Goal: Information Seeking & Learning: Learn about a topic

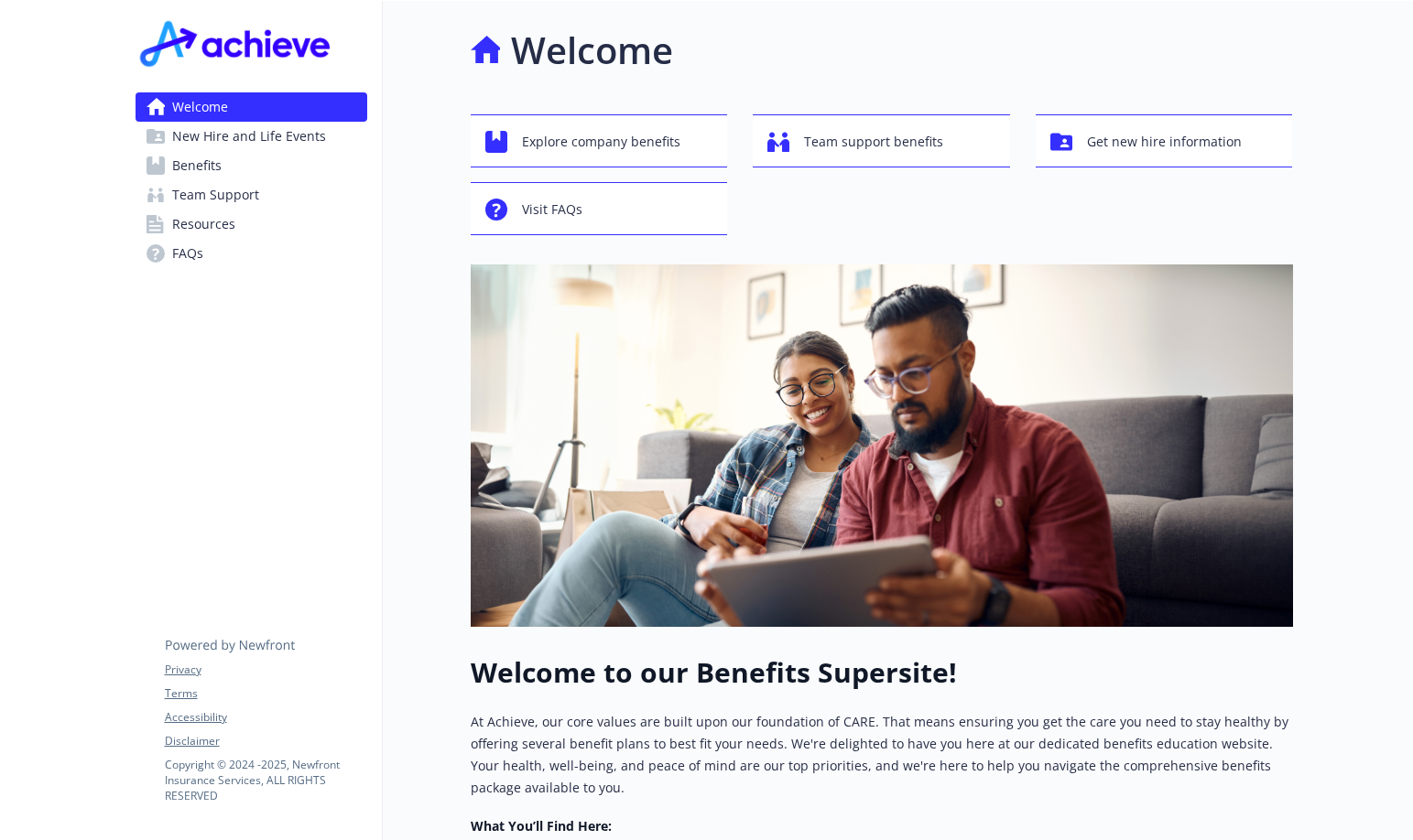
click at [228, 167] on link "Benefits" at bounding box center [251, 165] width 232 height 29
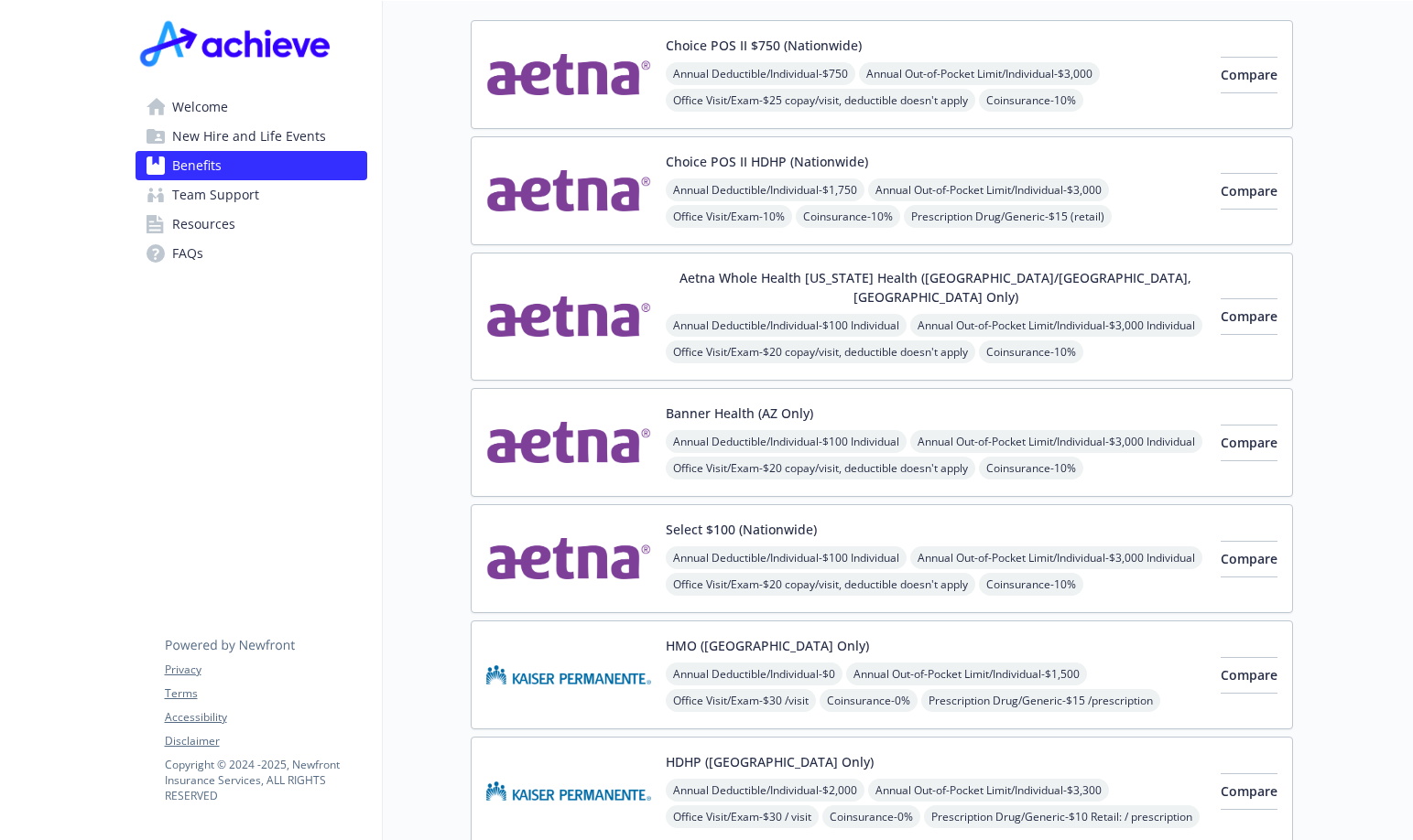
scroll to position [275, 0]
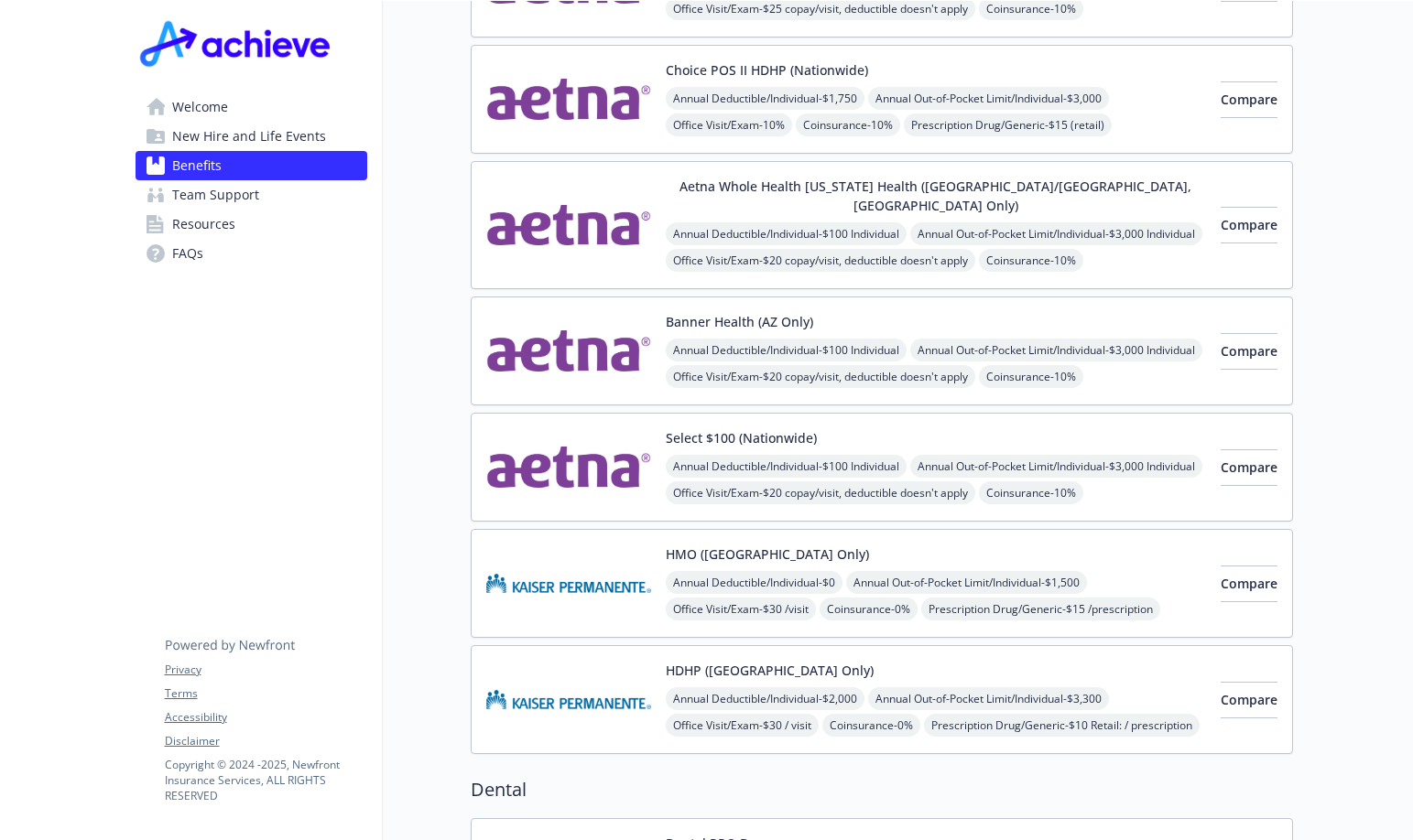
click at [751, 428] on button "Select $100 (Nationwide)" at bounding box center [741, 437] width 151 height 19
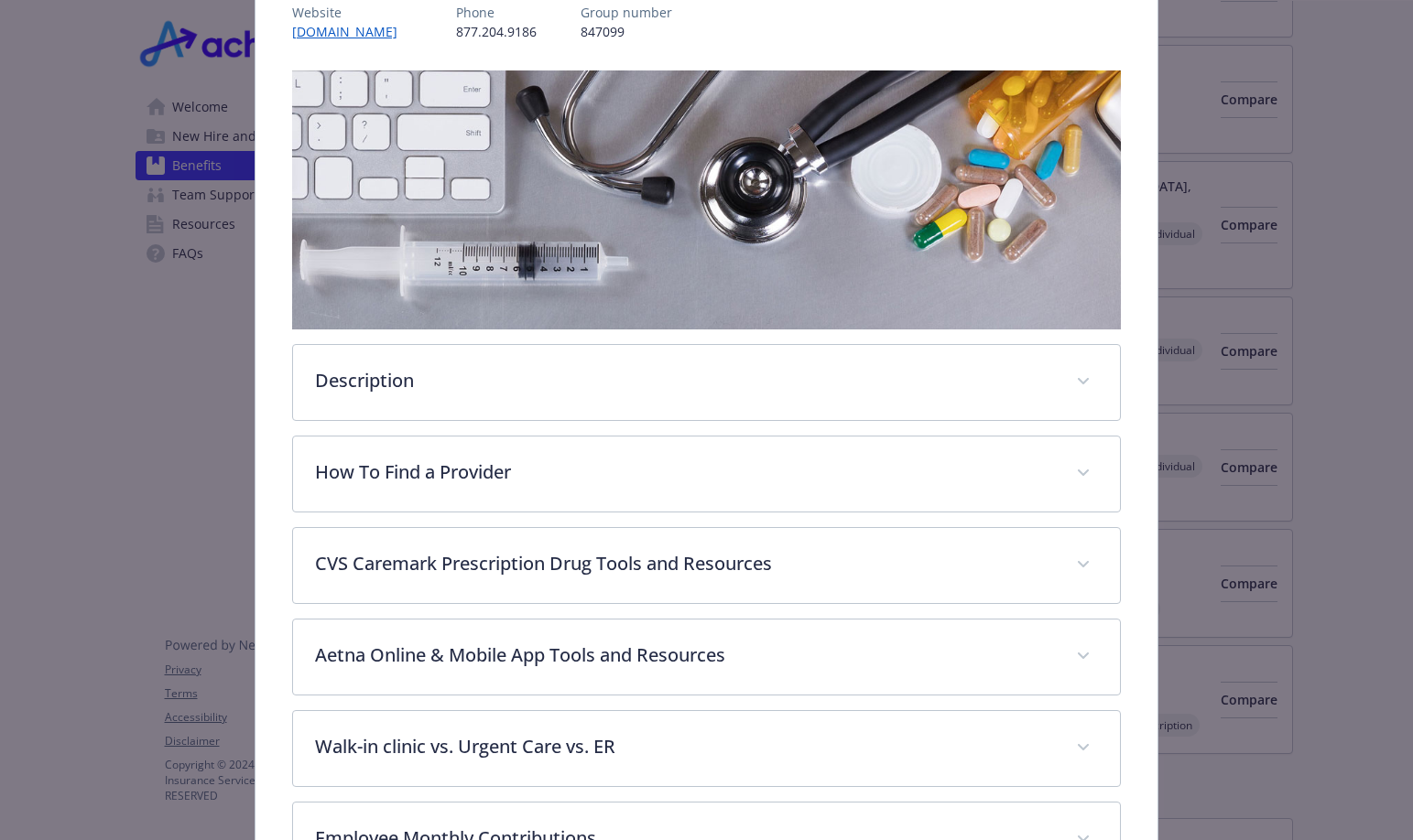
scroll to position [146, 0]
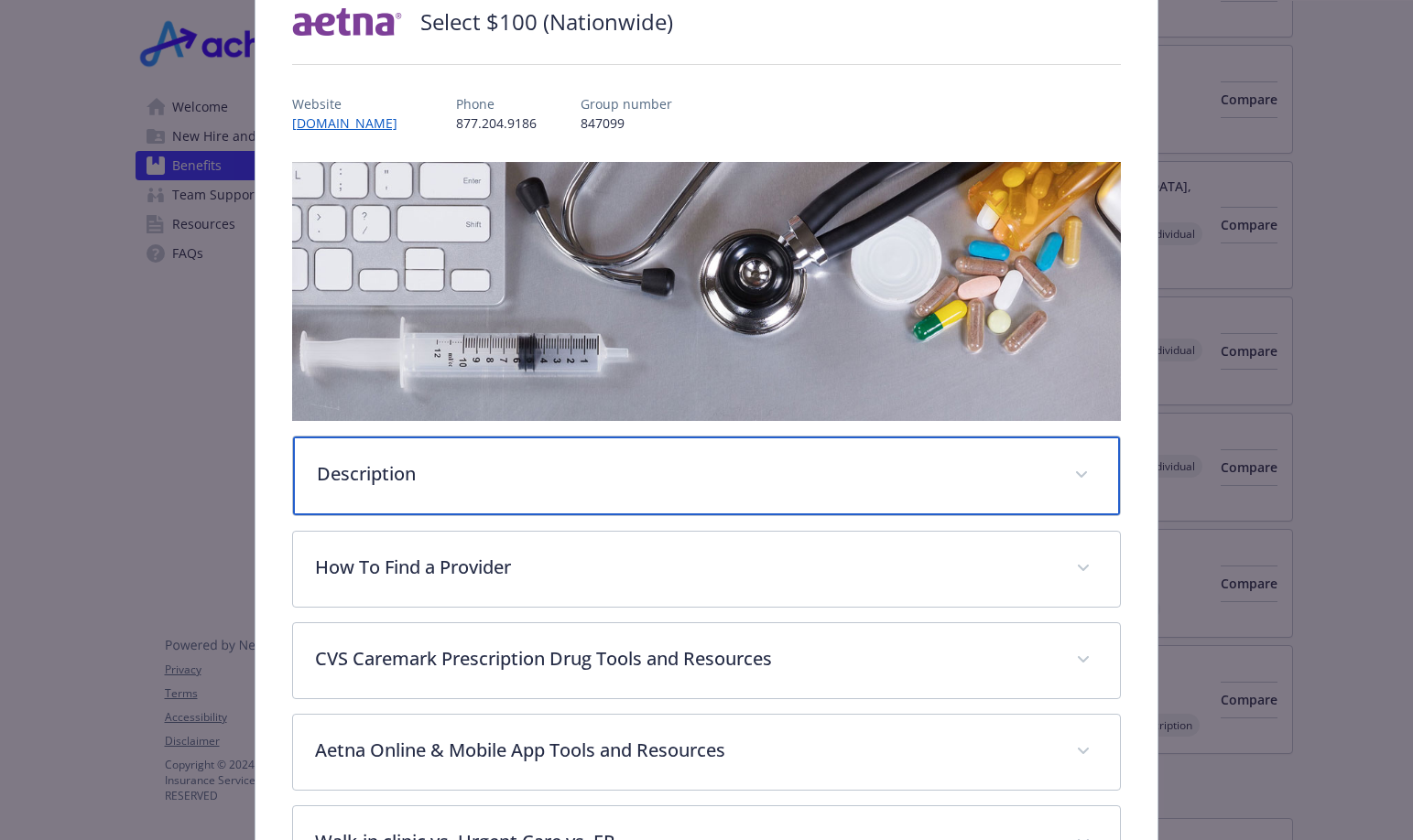
click at [367, 469] on p "Description" at bounding box center [684, 474] width 736 height 27
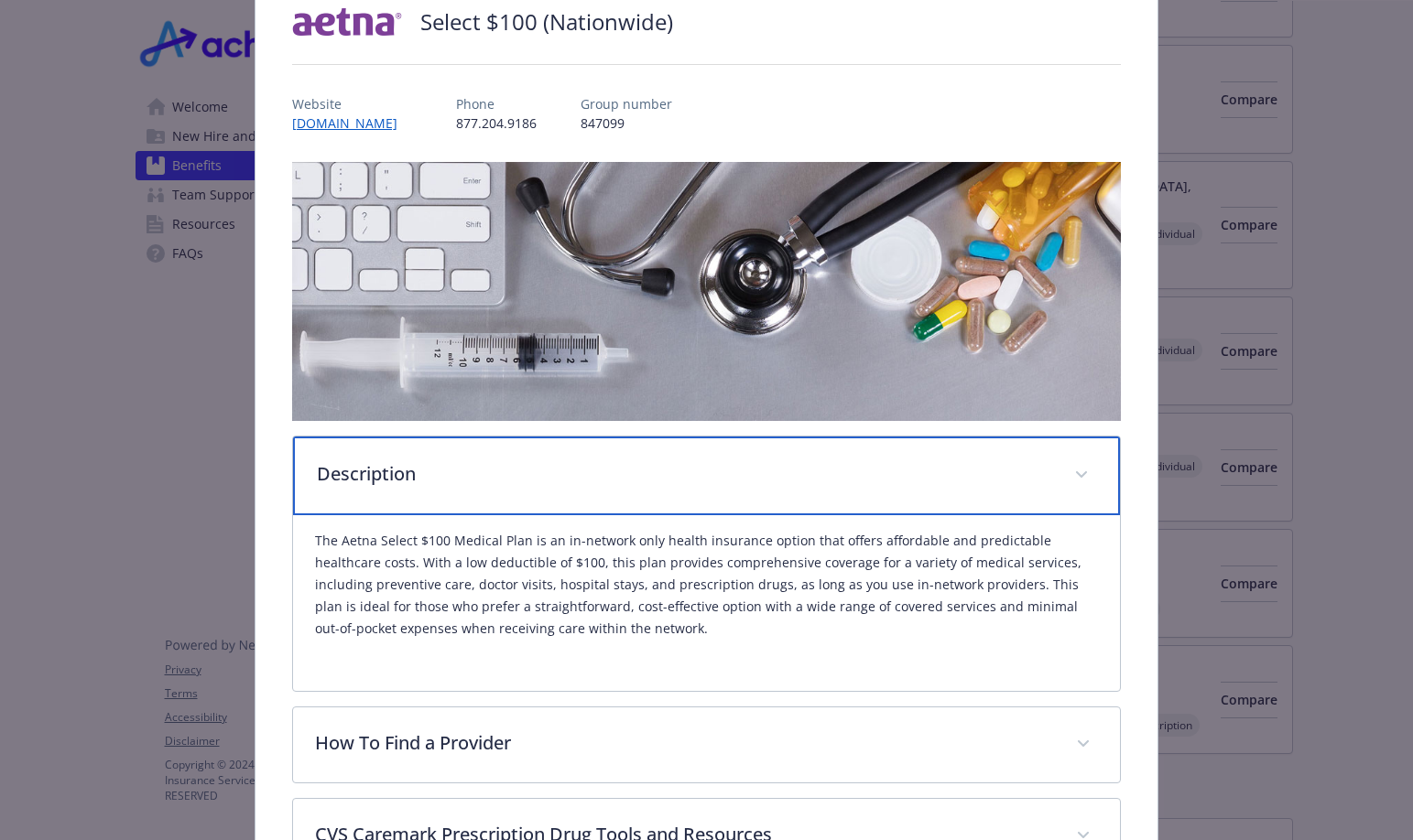
click at [380, 461] on p "Description" at bounding box center [684, 474] width 736 height 27
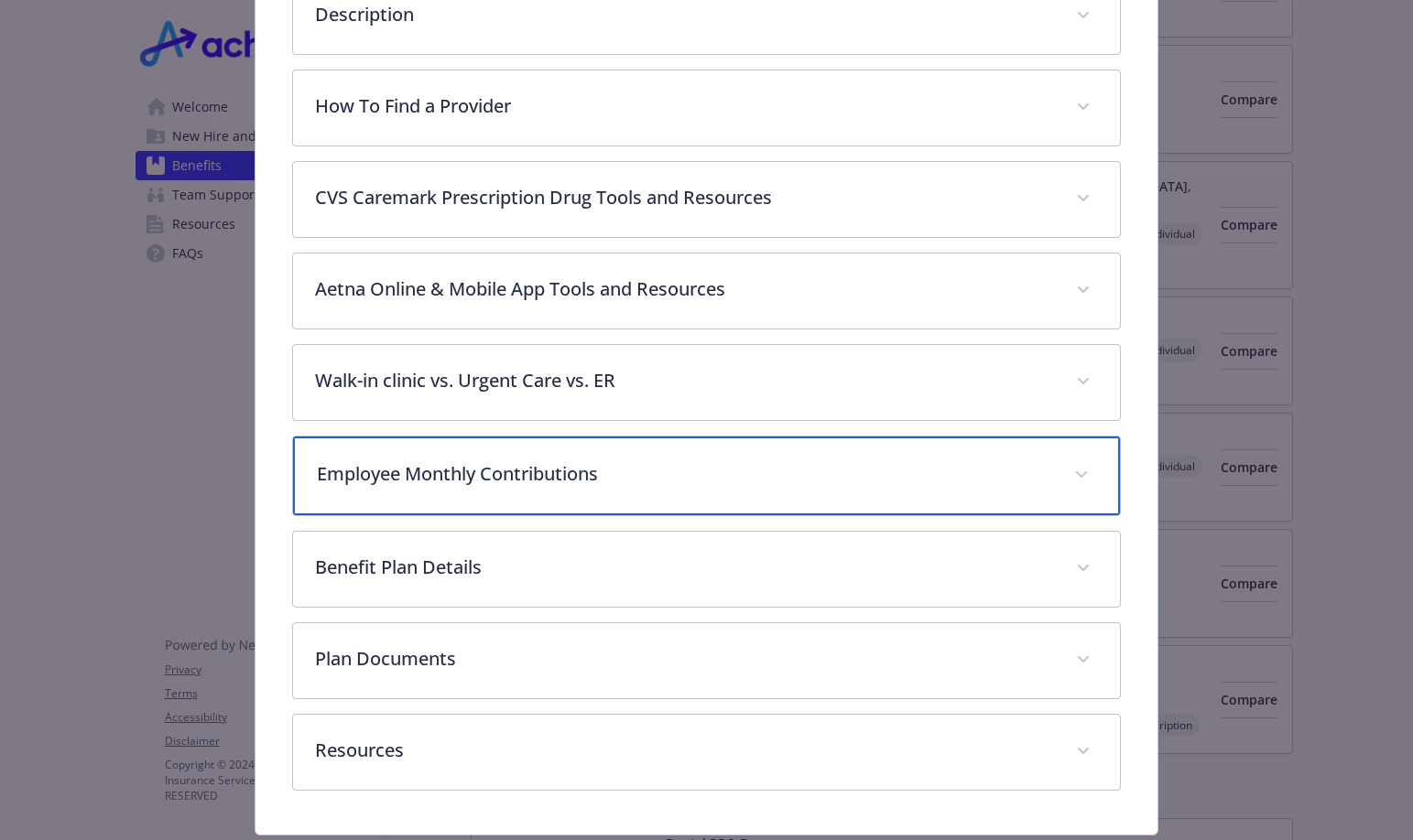
scroll to position [603, 0]
click at [422, 466] on p "Employee Monthly Contributions" at bounding box center [684, 476] width 736 height 27
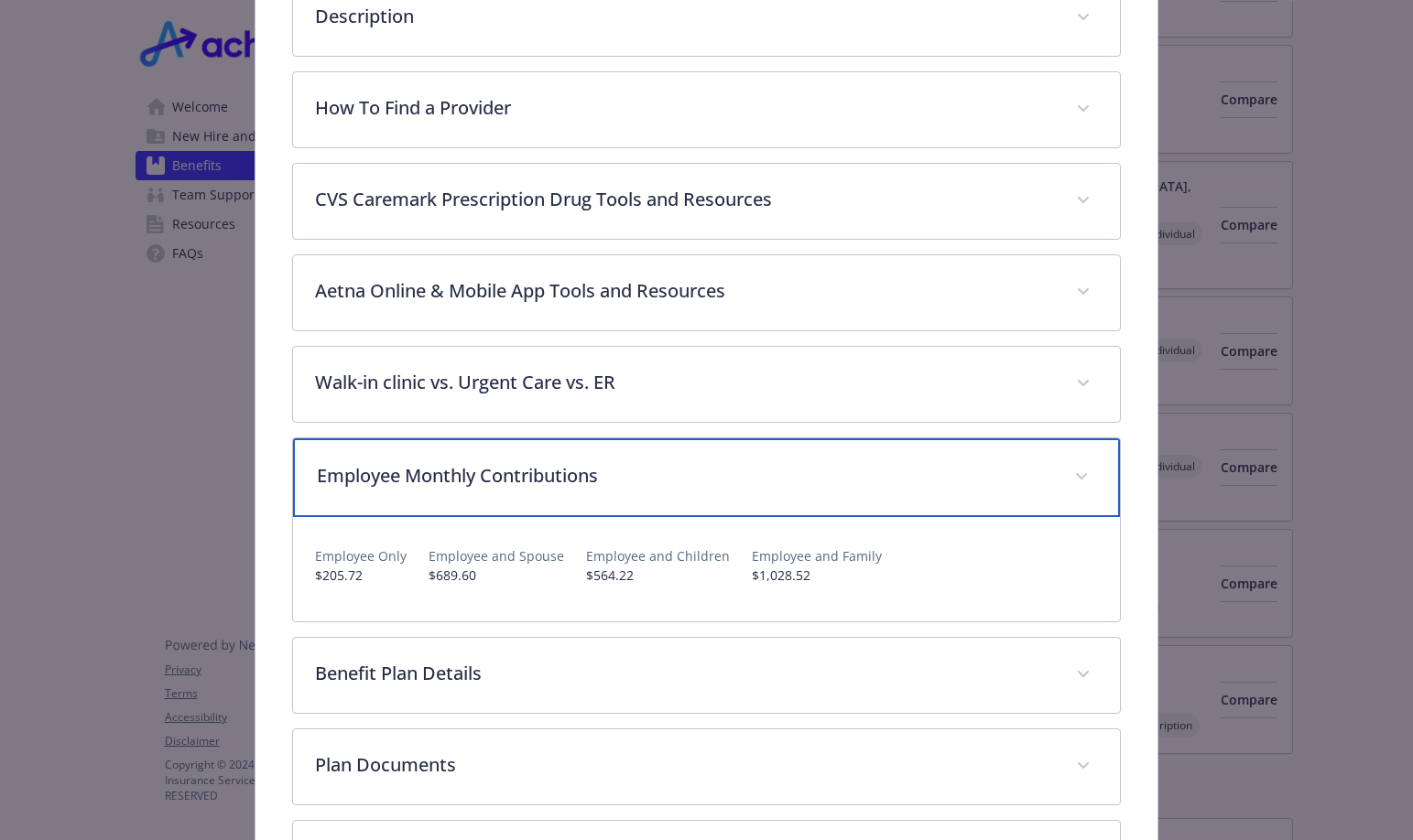
click at [422, 469] on p "Employee Monthly Contributions" at bounding box center [684, 476] width 736 height 27
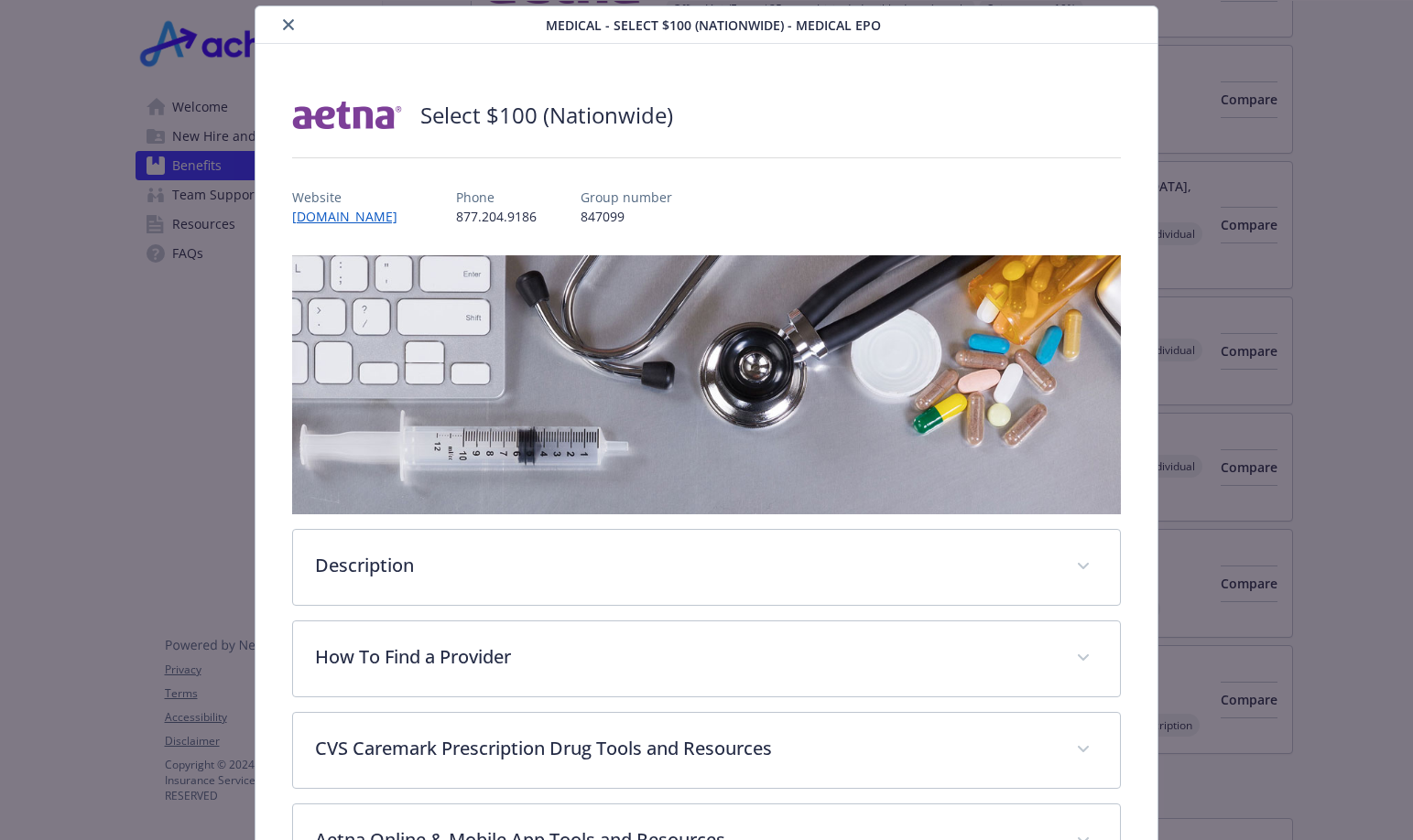
scroll to position [0, 0]
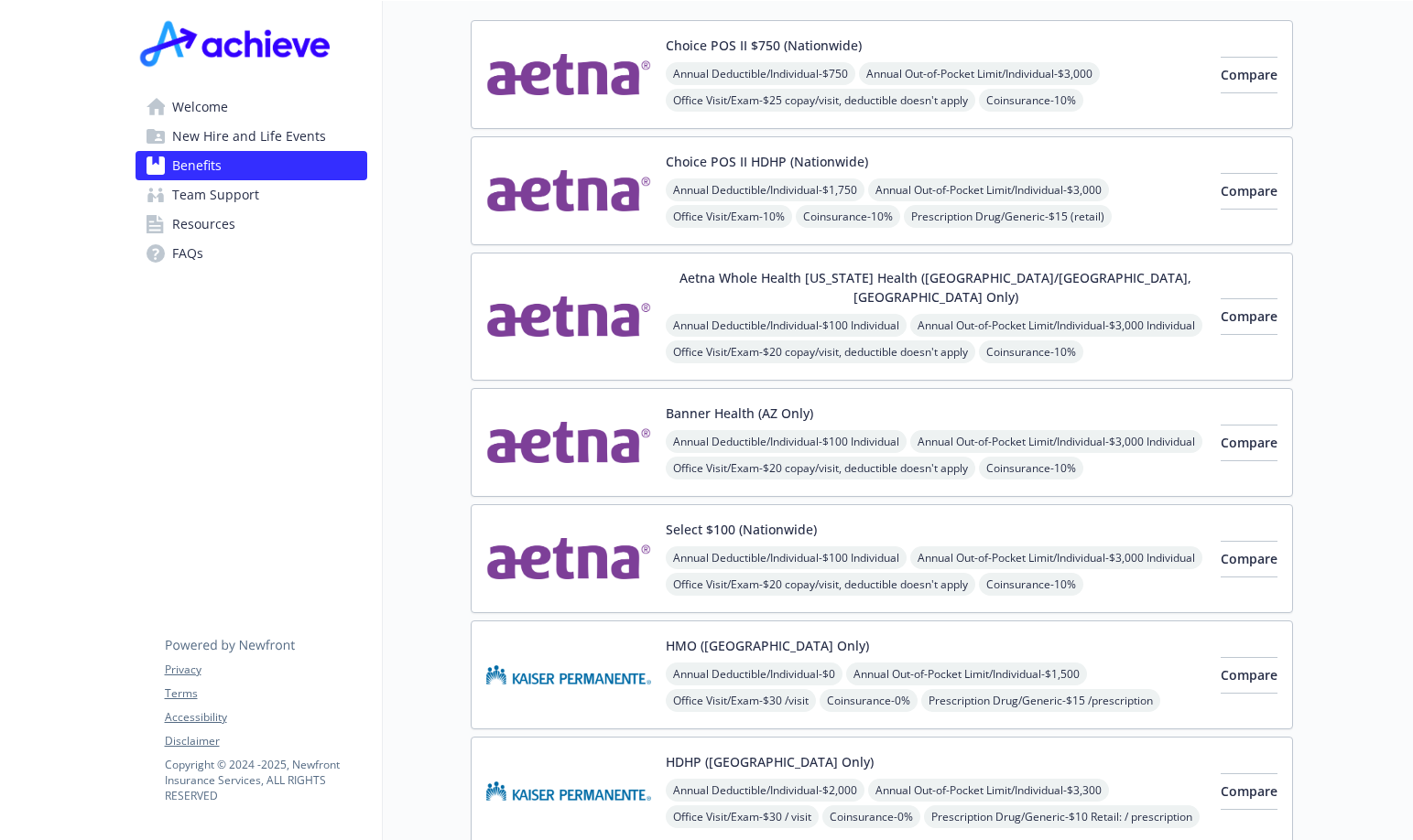
scroll to position [92, 0]
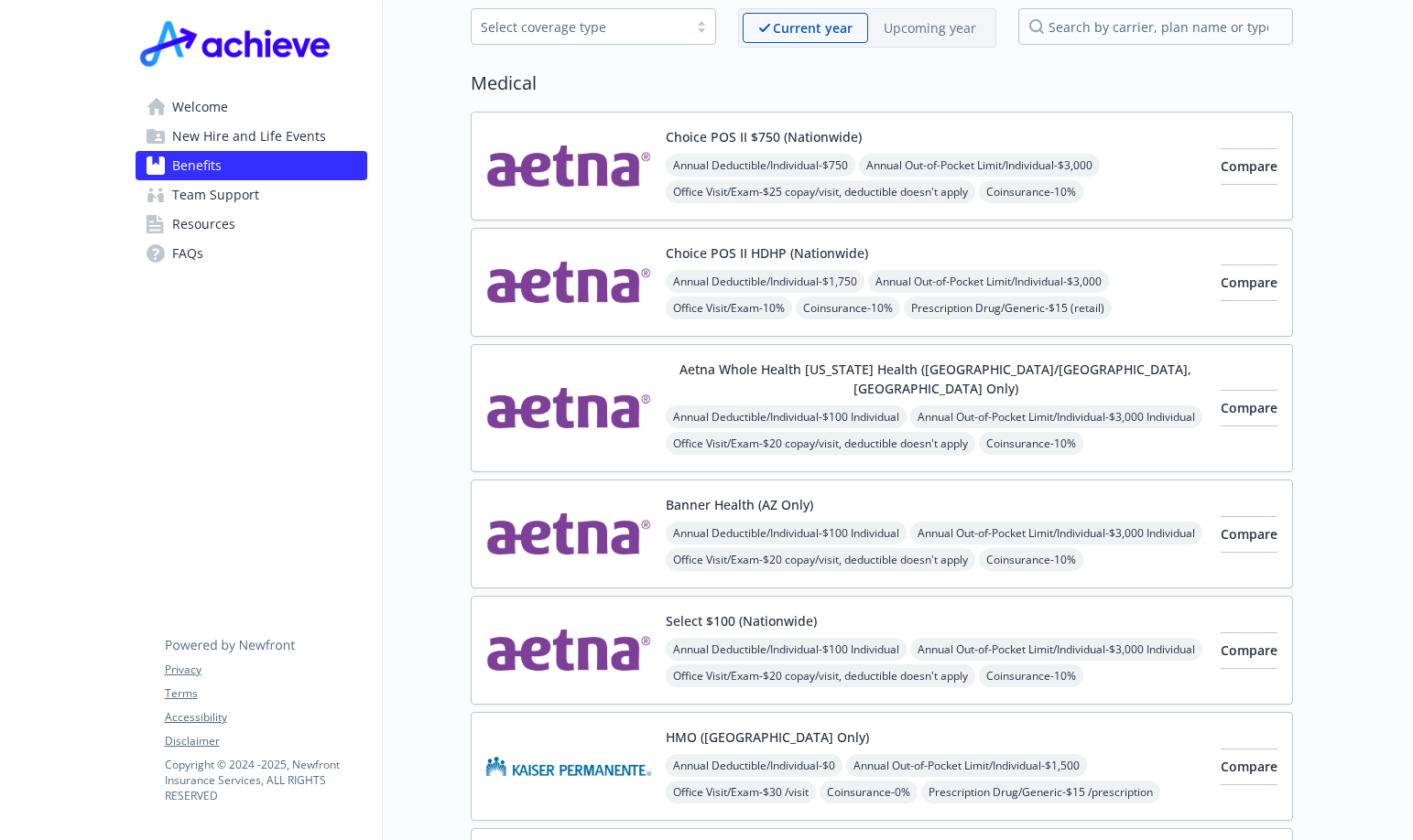
click at [568, 156] on img at bounding box center [569, 166] width 165 height 78
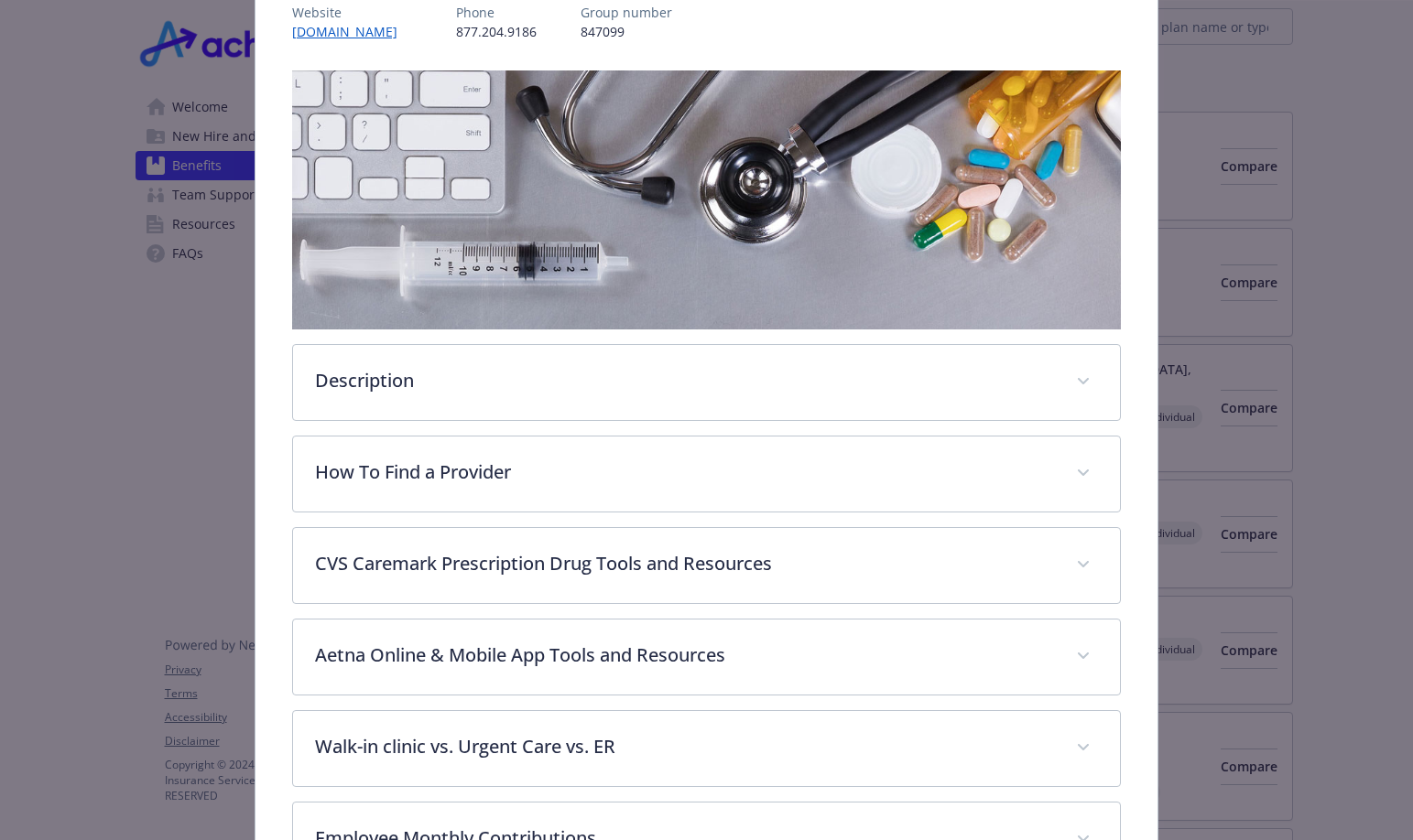
scroll to position [421, 0]
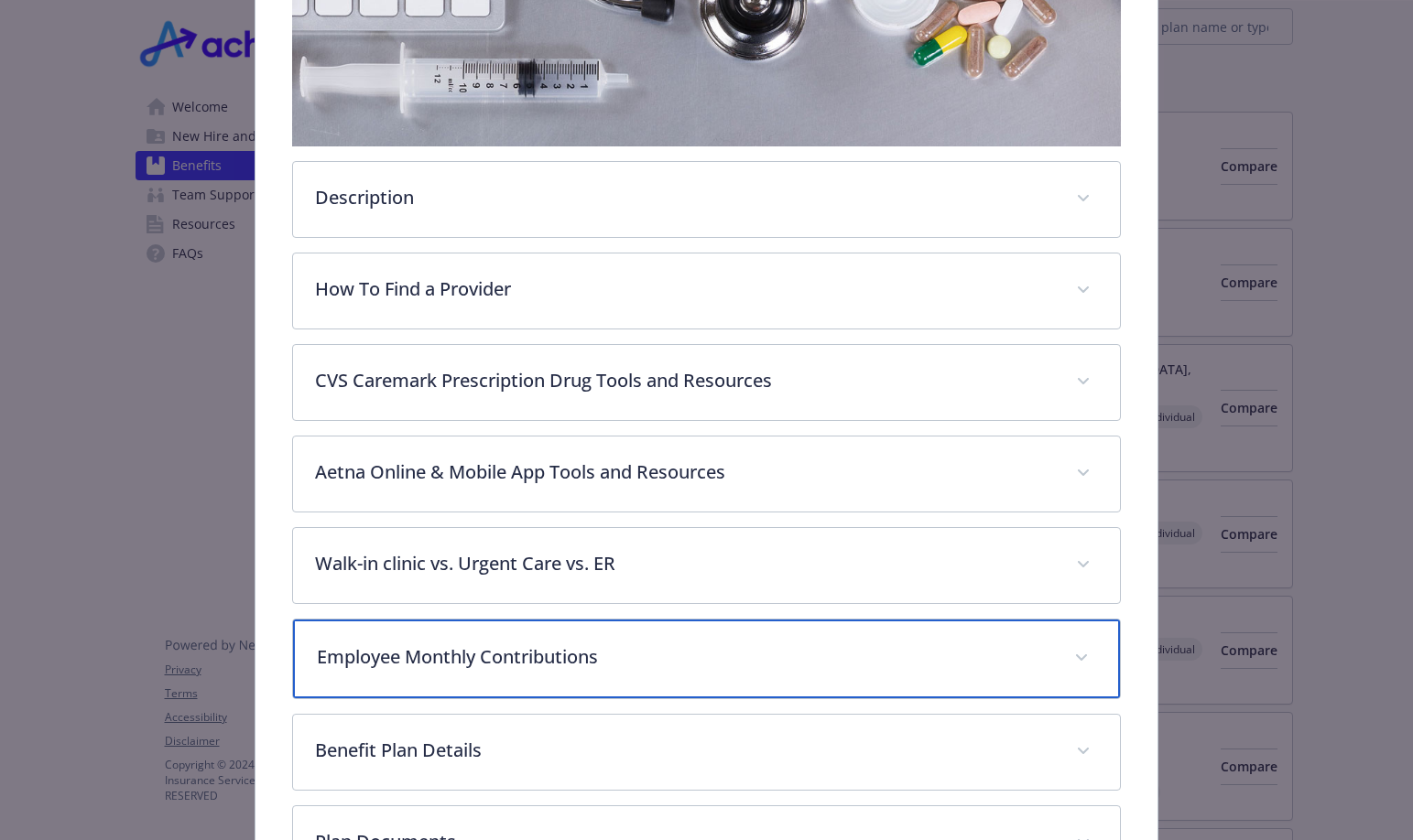
click at [414, 660] on p "Employee Monthly Contributions" at bounding box center [684, 657] width 736 height 27
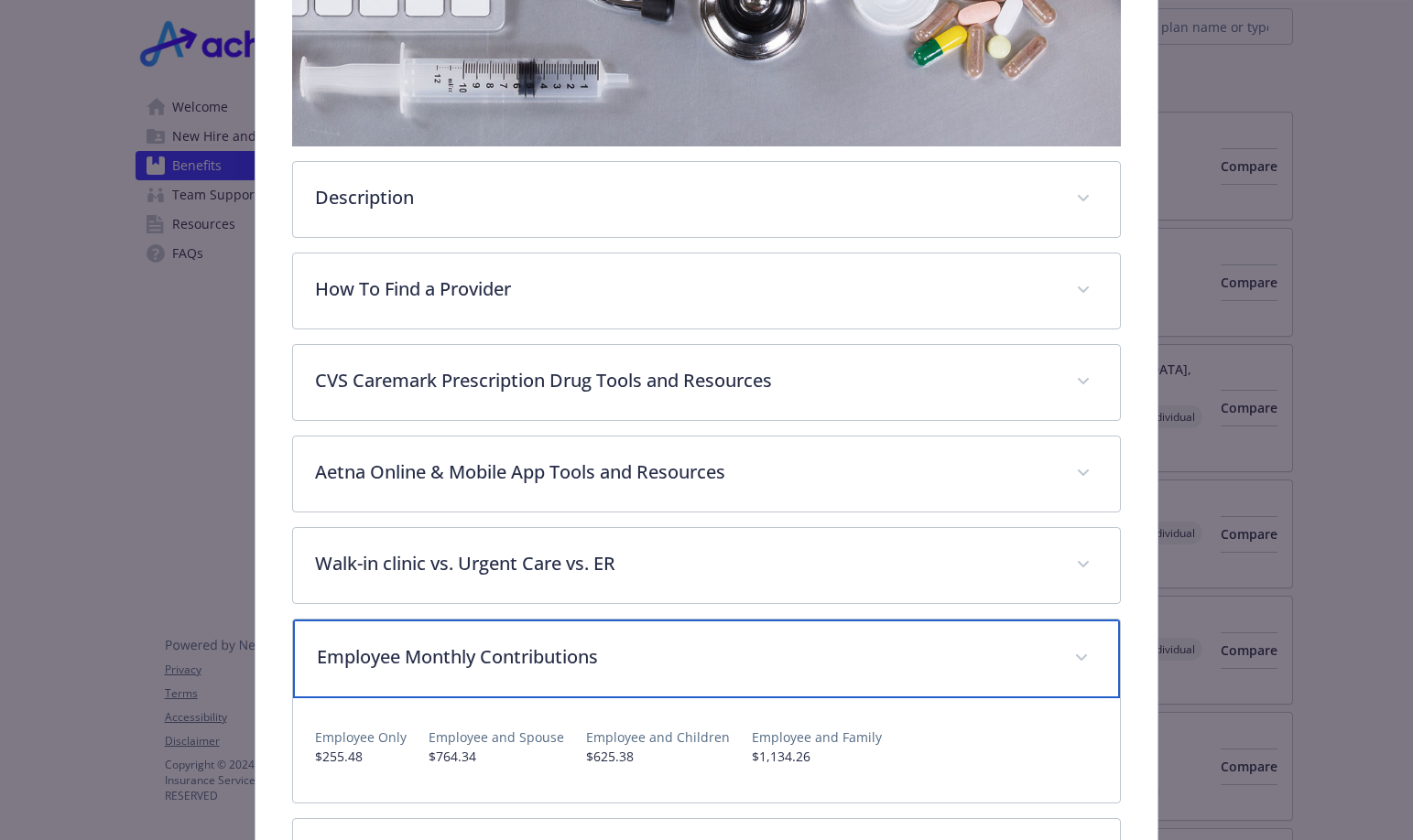
click at [414, 660] on p "Employee Monthly Contributions" at bounding box center [684, 657] width 736 height 27
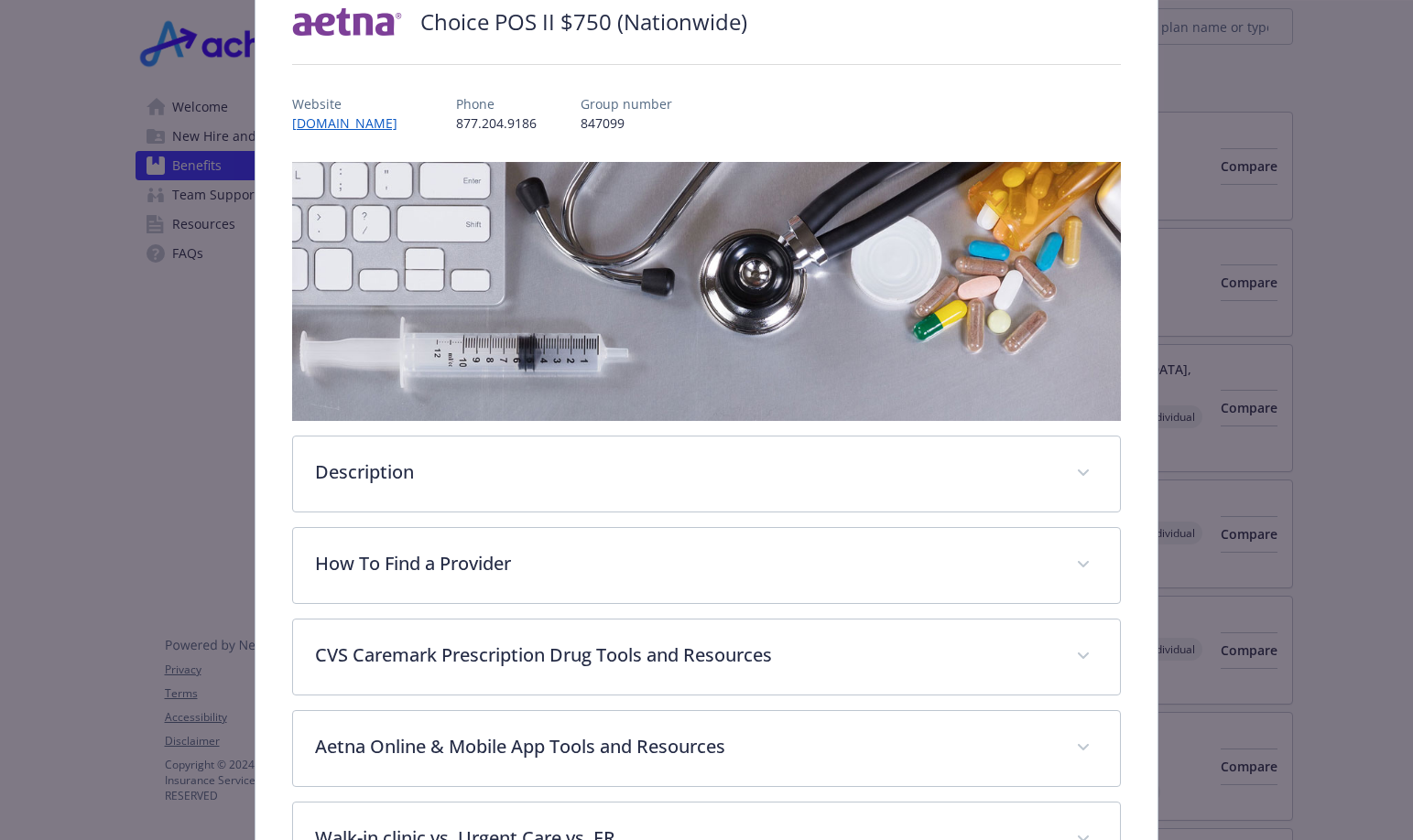
scroll to position [0, 0]
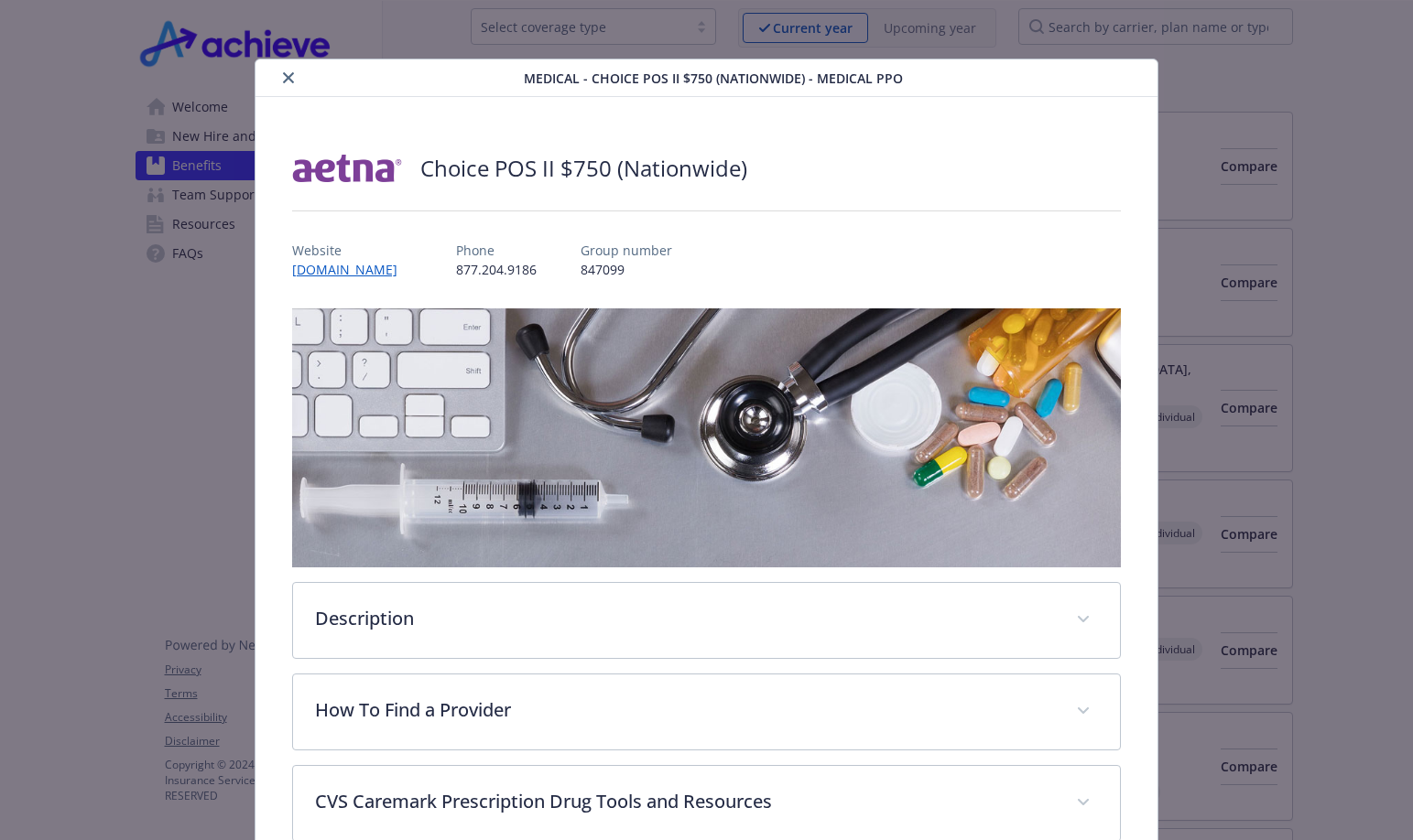
click at [294, 69] on div "details for plan Medical - Choice POS II $750 (Nationwide) - Medical PPO" at bounding box center [393, 77] width 262 height 22
click at [287, 76] on icon "close" at bounding box center [288, 78] width 11 height 11
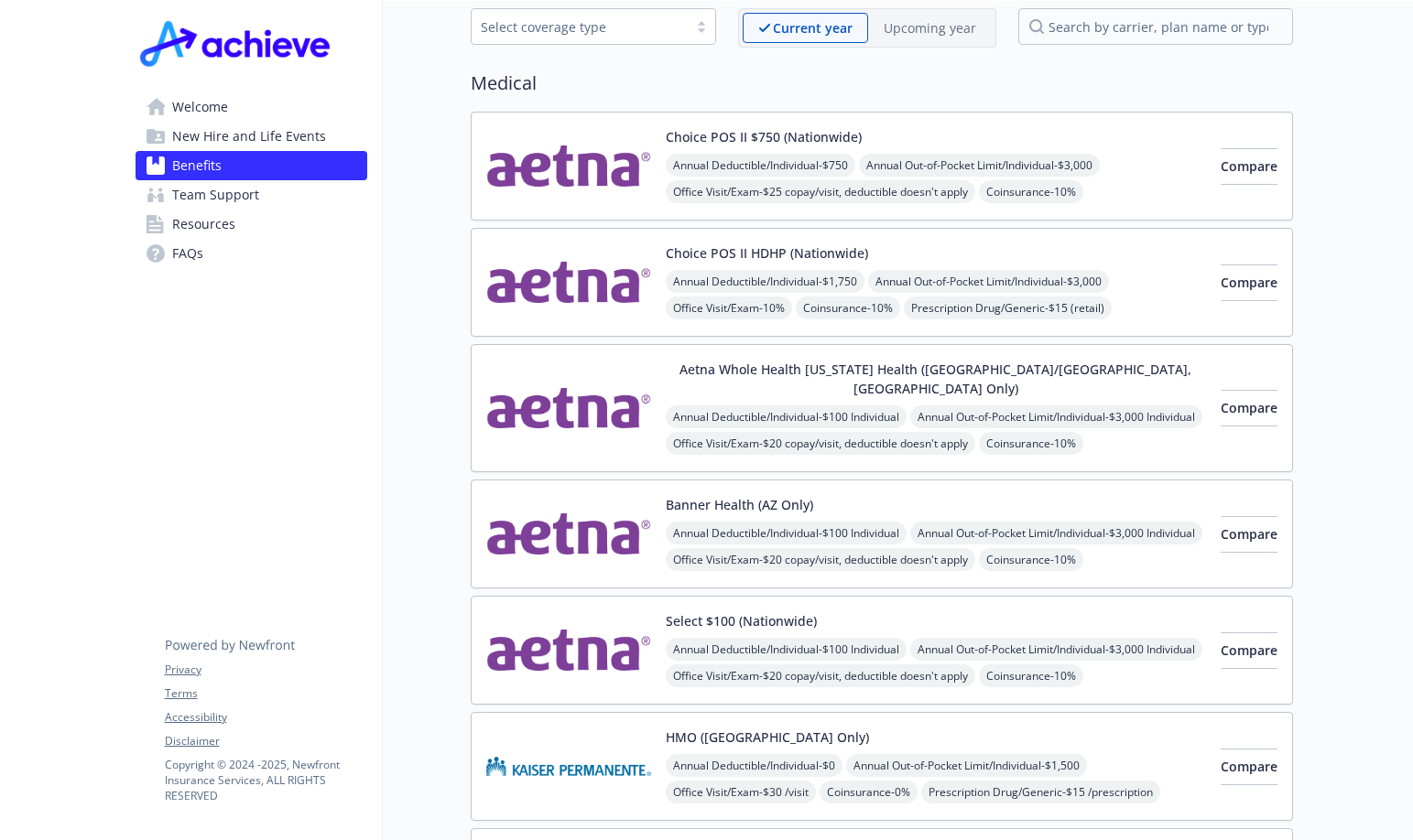
click at [566, 267] on img at bounding box center [569, 282] width 165 height 78
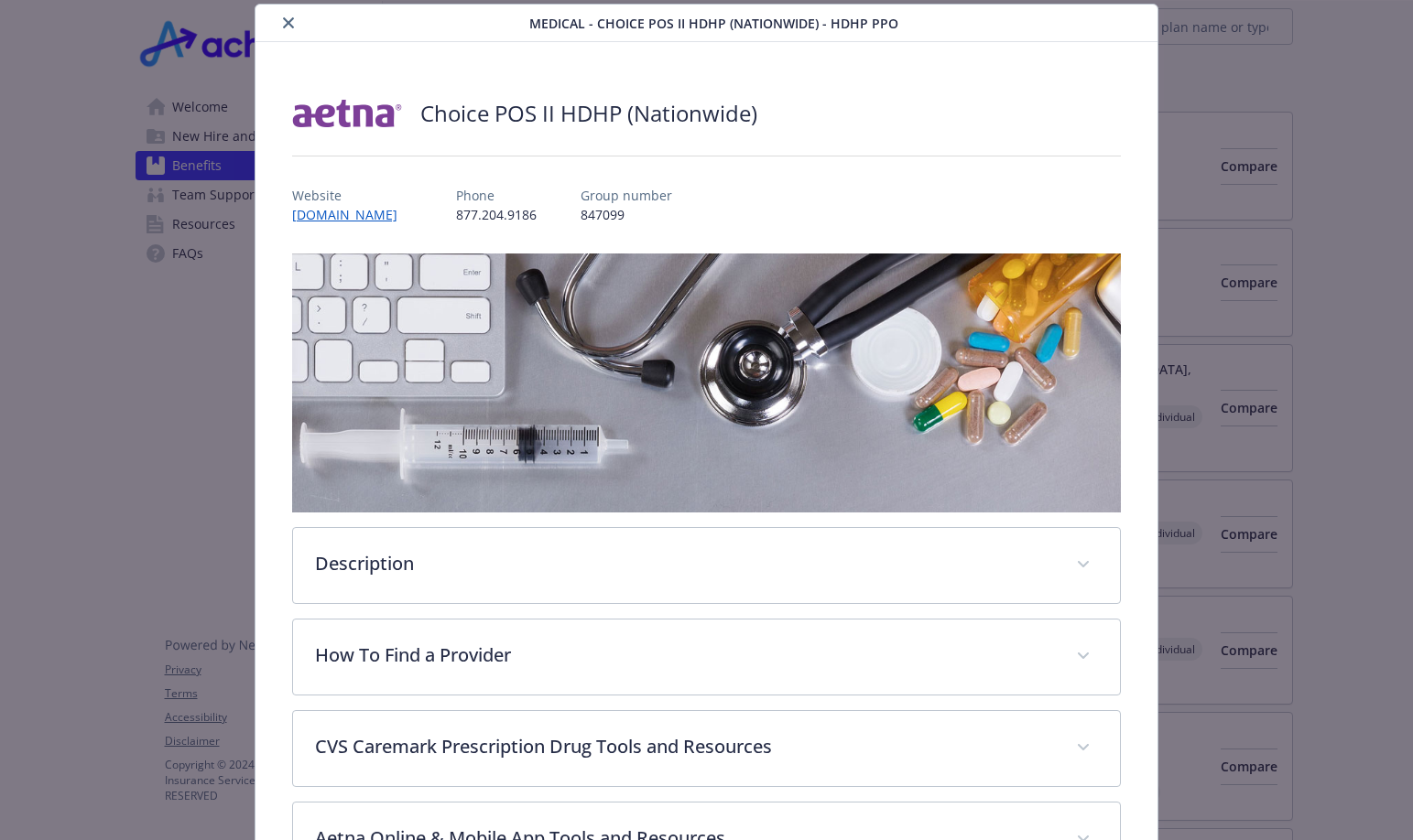
scroll to position [329, 0]
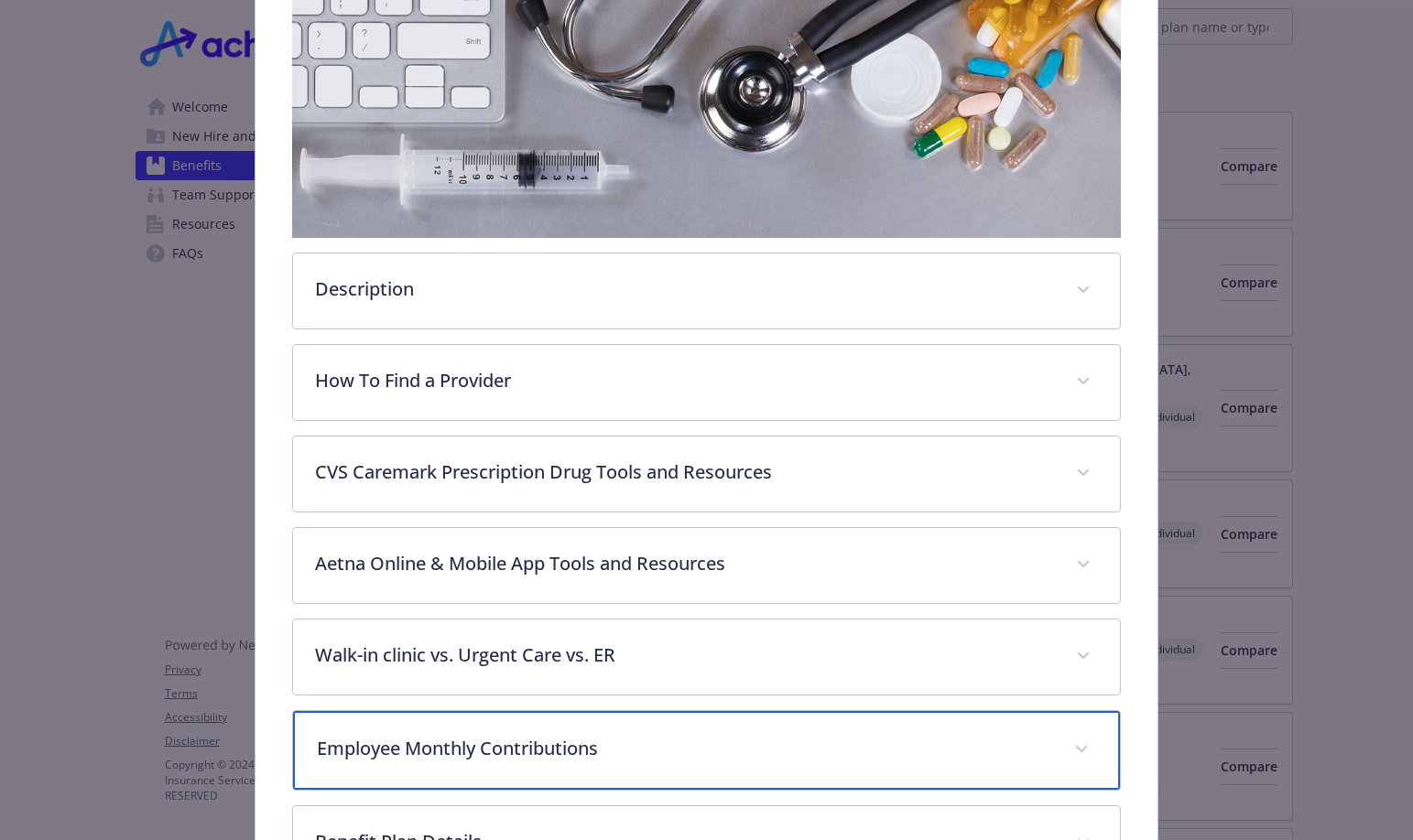
click at [411, 741] on p "Employee Monthly Contributions" at bounding box center [684, 748] width 736 height 27
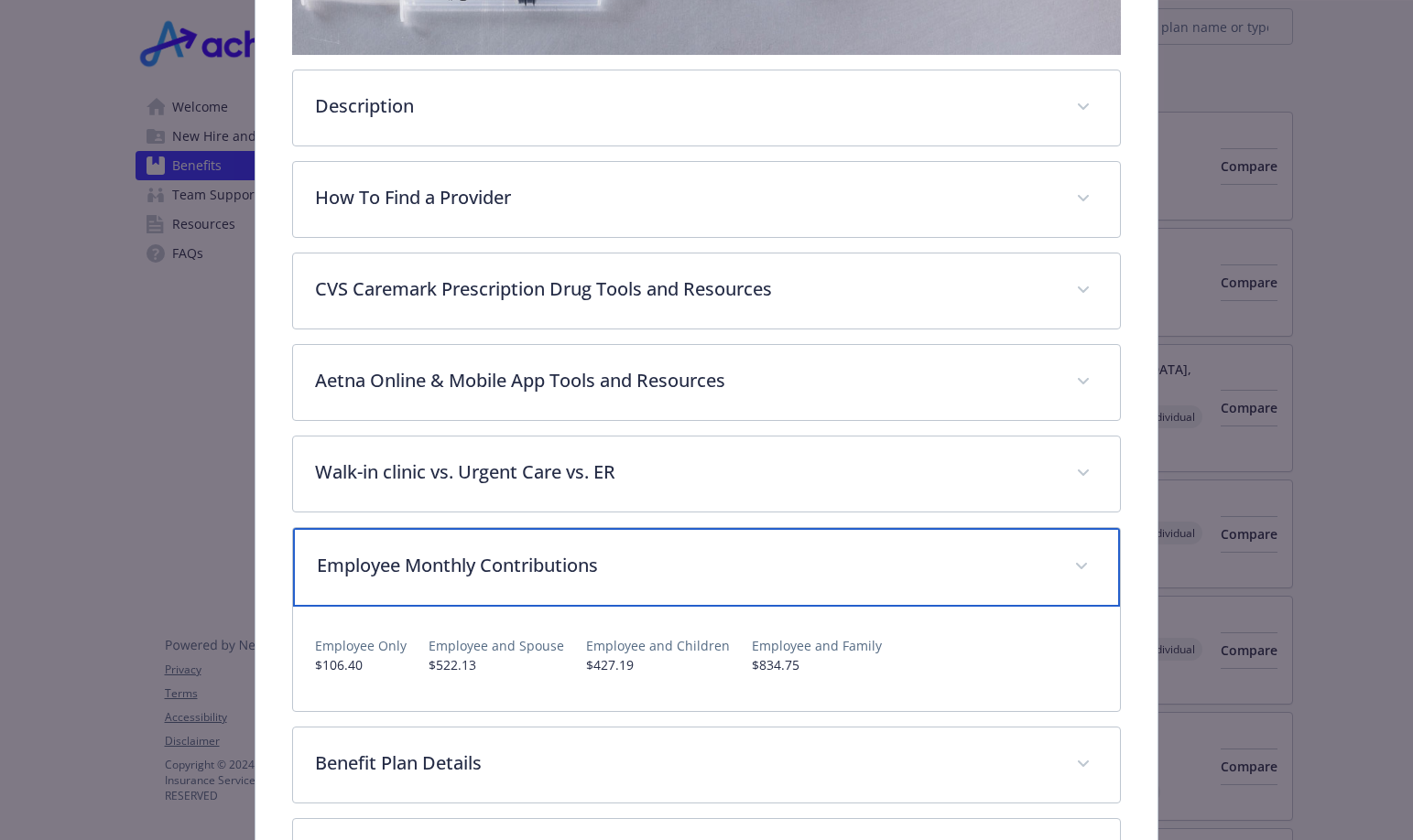
click at [511, 557] on p "Employee Monthly Contributions" at bounding box center [684, 565] width 736 height 27
